Goal: Task Accomplishment & Management: Use online tool/utility

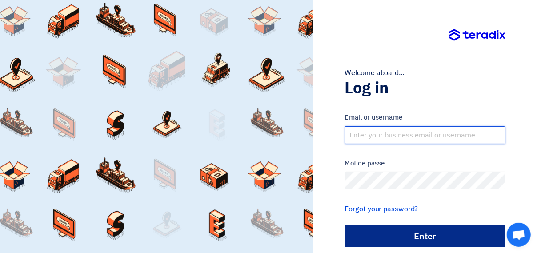
type input "[EMAIL_ADDRESS][DOMAIN_NAME]"
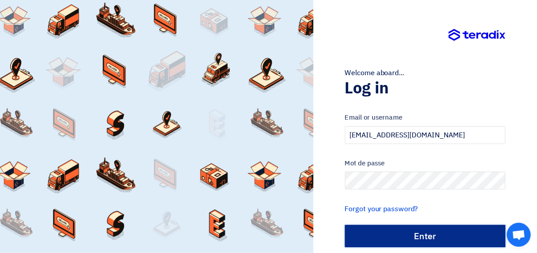
click at [393, 230] on input "الدخول" at bounding box center [425, 236] width 161 height 22
type input "Sign in"
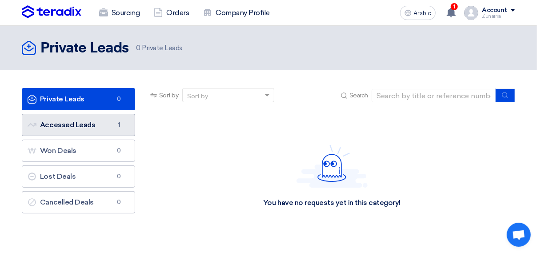
click at [97, 120] on link "Accessed Leads Accessed Leads 1" at bounding box center [78, 125] width 113 height 22
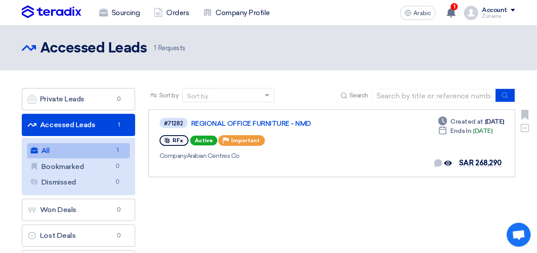
click at [483, 154] on div "Deadline Created at [DATE] Deadline Ends In [DATE] No direct communication yet …" at bounding box center [469, 143] width 71 height 52
click at [385, 164] on div "#71282 REGIONAL OFFICE FURNITURE - NMD RFx Active Priority Important Company Ar…" at bounding box center [288, 143] width 256 height 52
click at [479, 144] on div "Deadline Created at [DATE] Deadline Ends In [DATE] No direct communication yet …" at bounding box center [469, 143] width 71 height 52
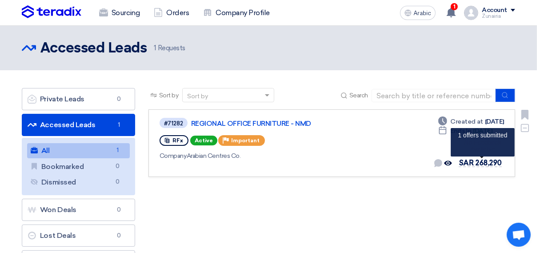
click at [477, 165] on span "SAR 268,290" at bounding box center [480, 163] width 43 height 8
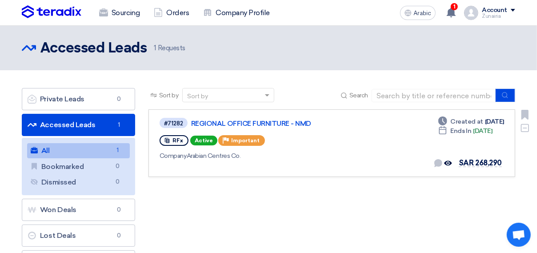
click at [178, 138] on span "RFx" at bounding box center [178, 140] width 11 height 6
click at [188, 153] on font "Company Arabian Centres Co." at bounding box center [200, 156] width 81 height 8
